Goal: Task Accomplishment & Management: Manage account settings

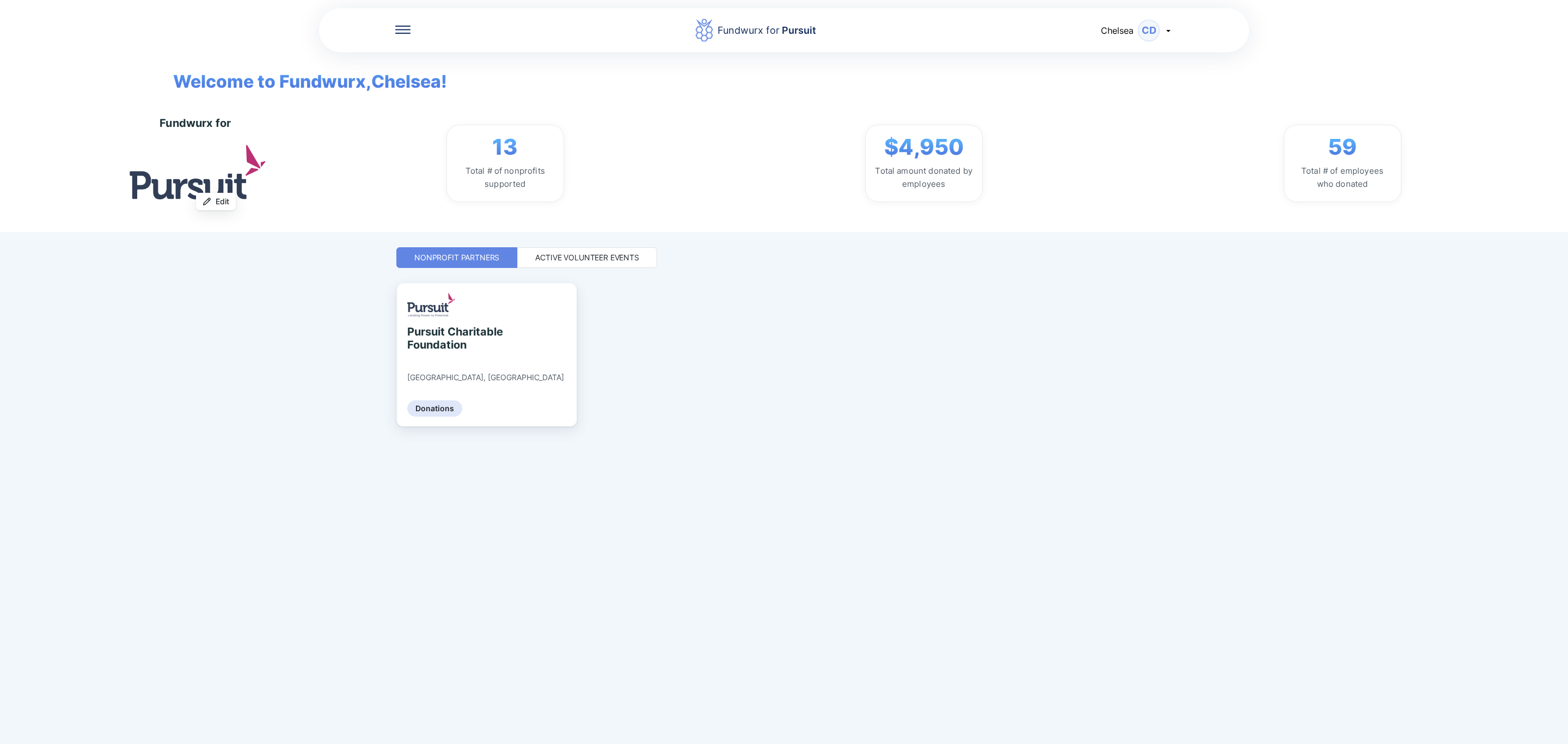
click at [602, 248] on div "Active Volunteer Events" at bounding box center [586, 258] width 140 height 21
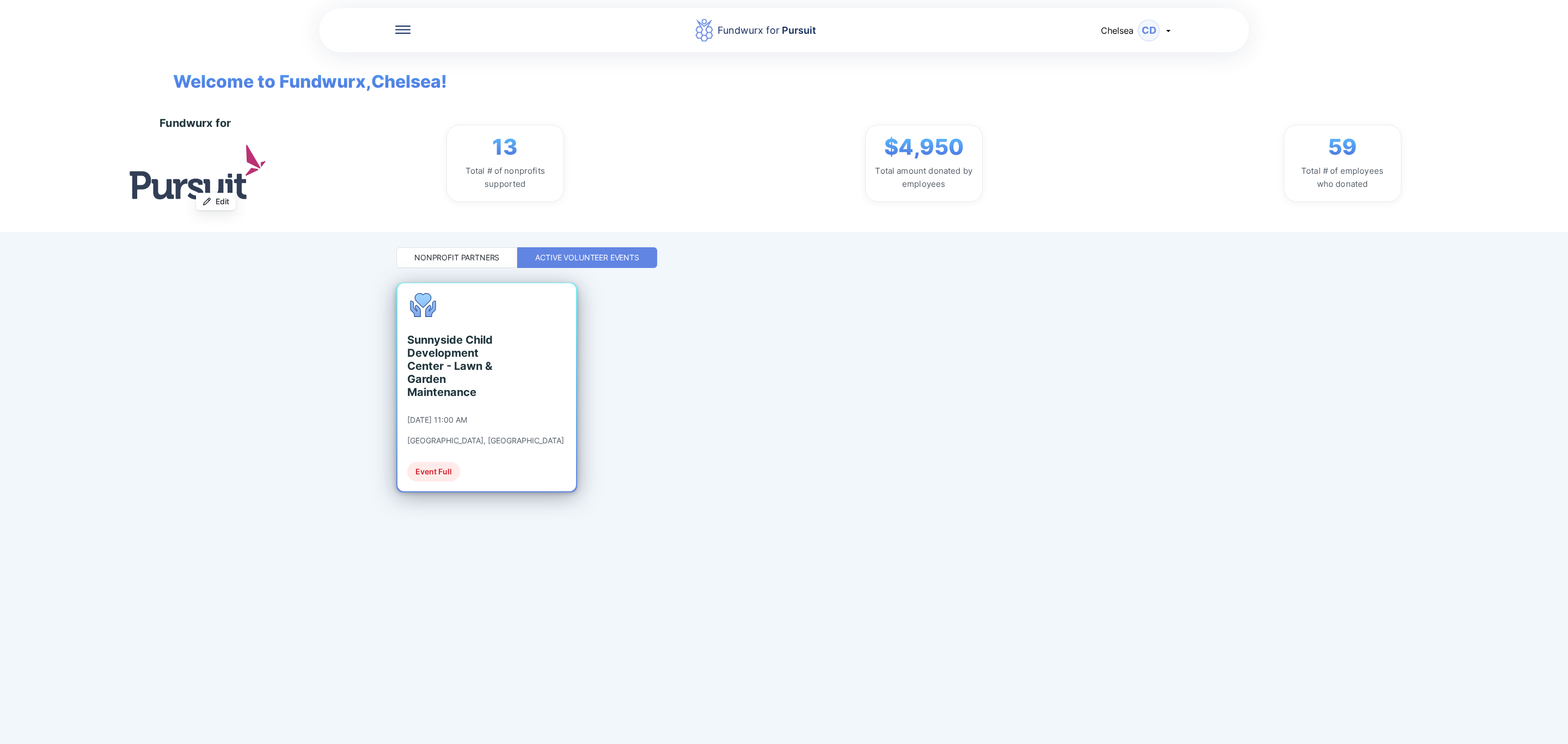
click at [518, 385] on div "Sunnyside Child Development Center - Lawn & Garden Maintenance 09/23/2025 at 11…" at bounding box center [486, 387] width 179 height 208
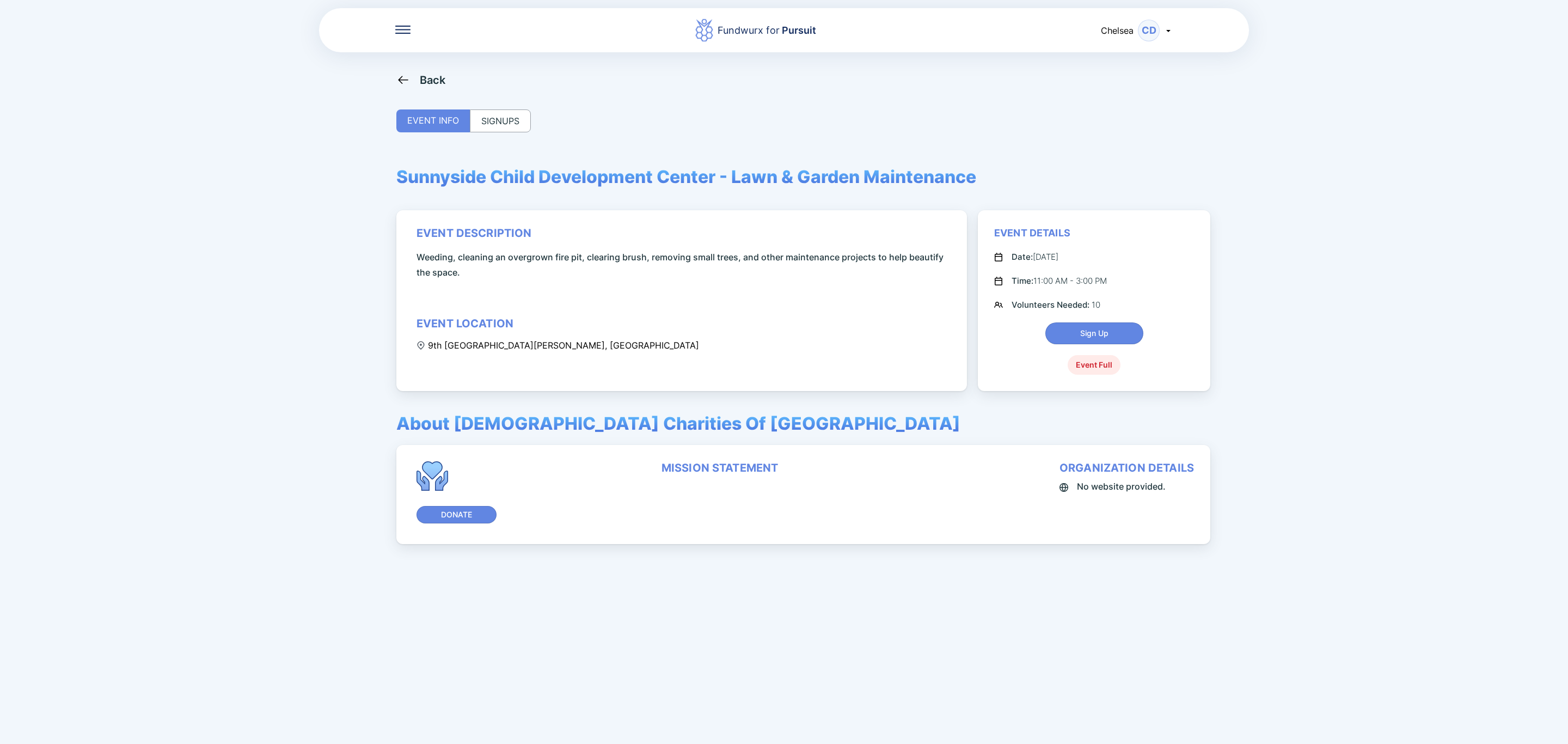
click at [524, 115] on div "SIGNUPS" at bounding box center [500, 121] width 61 height 23
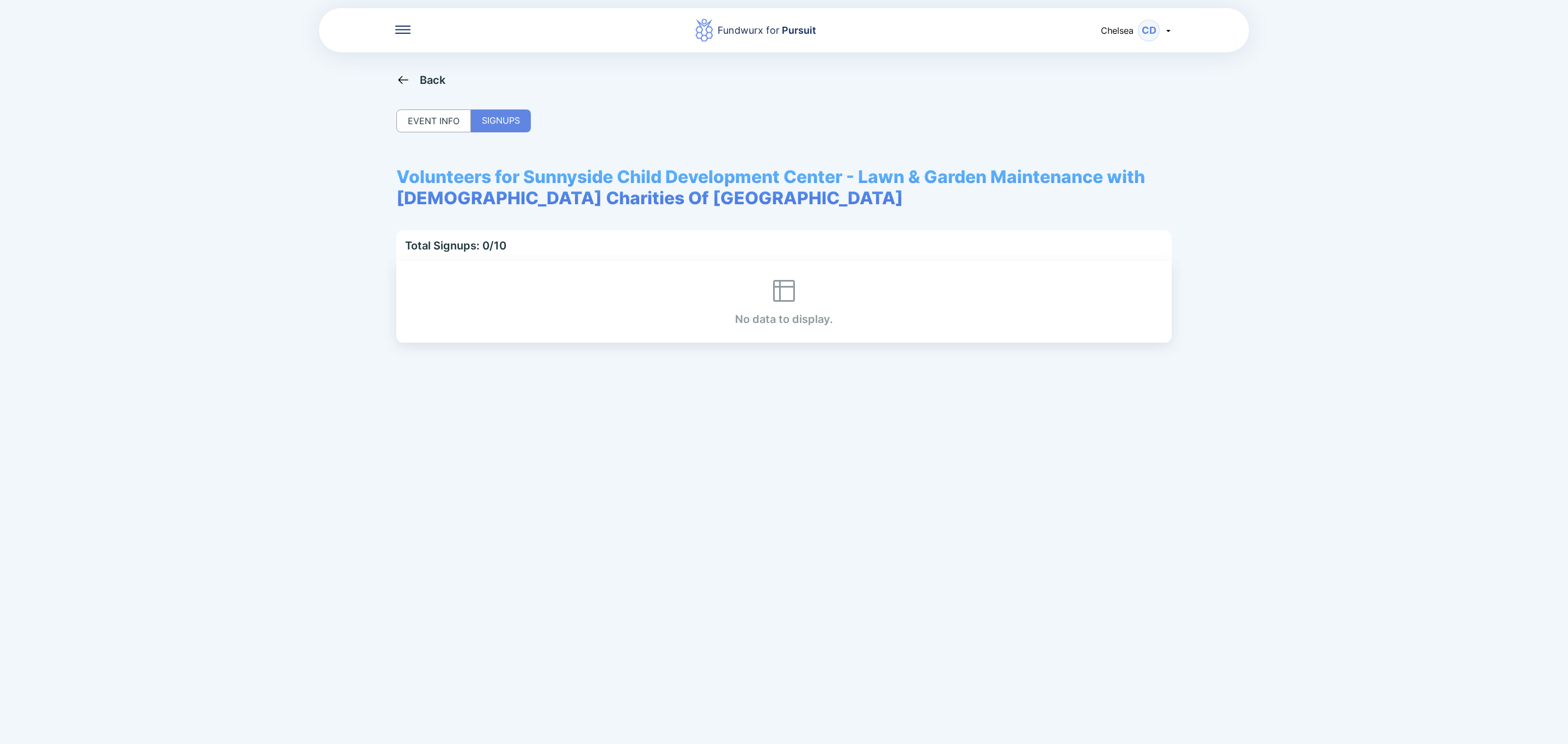
click at [455, 124] on div "EVENT INFO" at bounding box center [434, 121] width 75 height 23
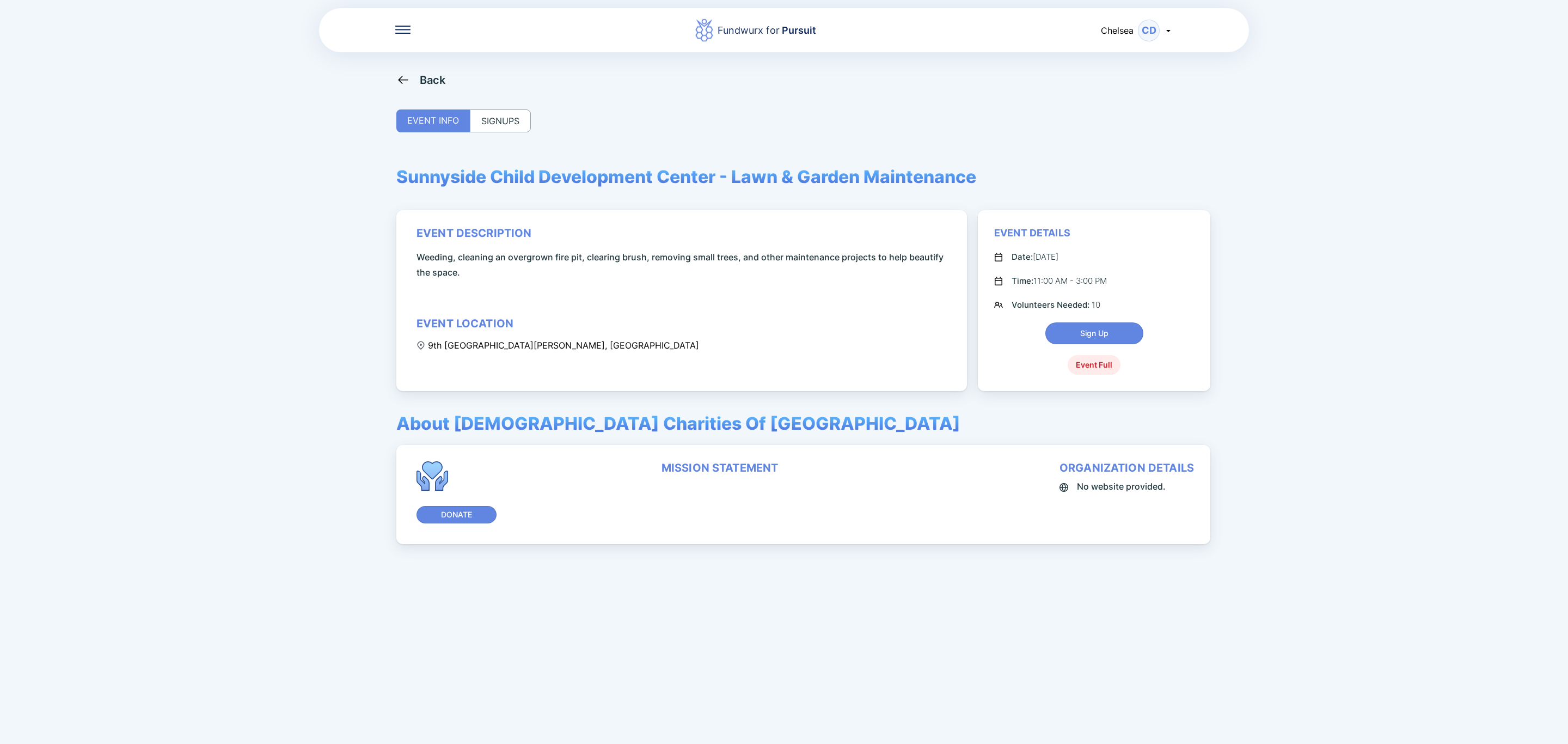
click at [514, 110] on div "SIGNUPS" at bounding box center [500, 121] width 61 height 23
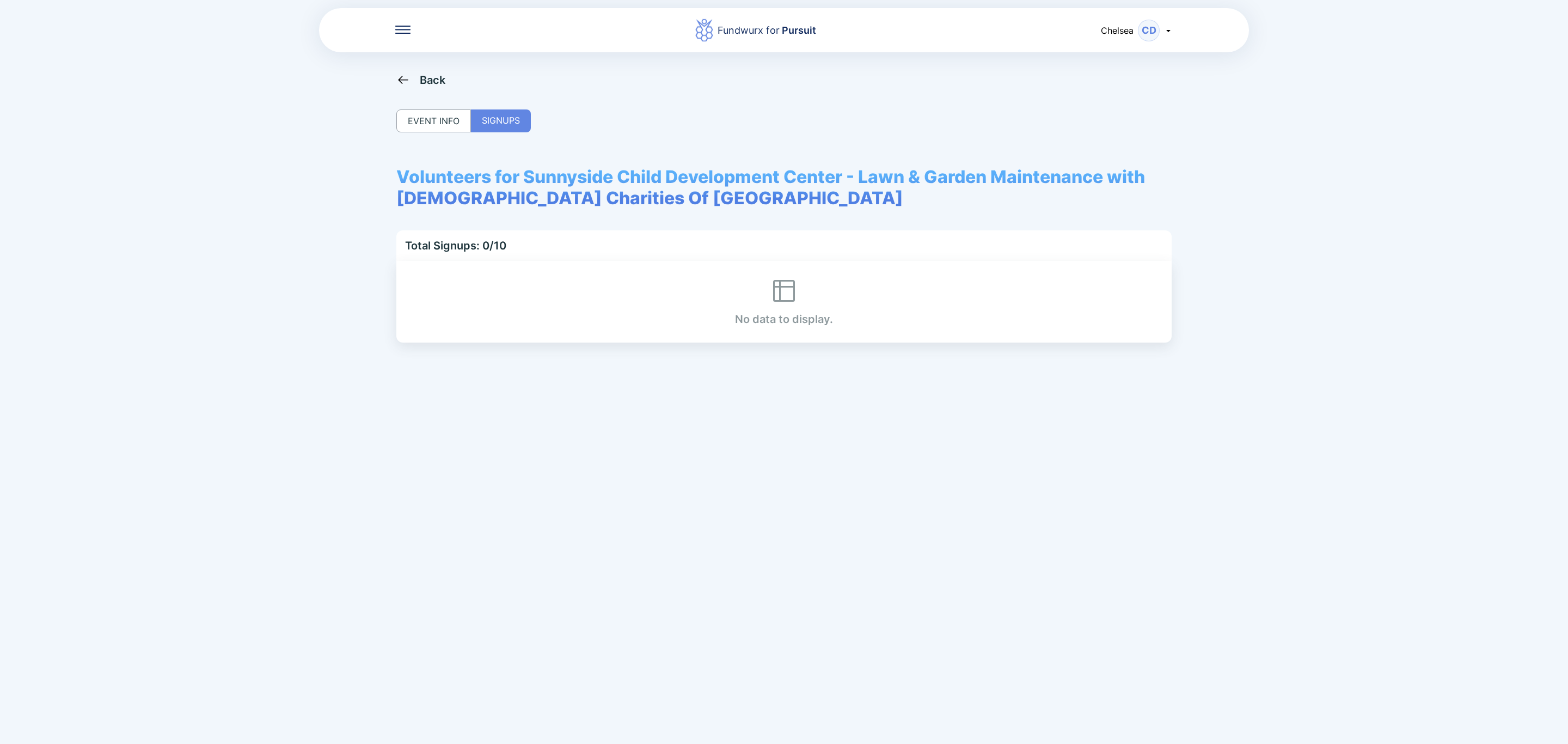
click at [399, 28] on icon at bounding box center [403, 29] width 15 height 8
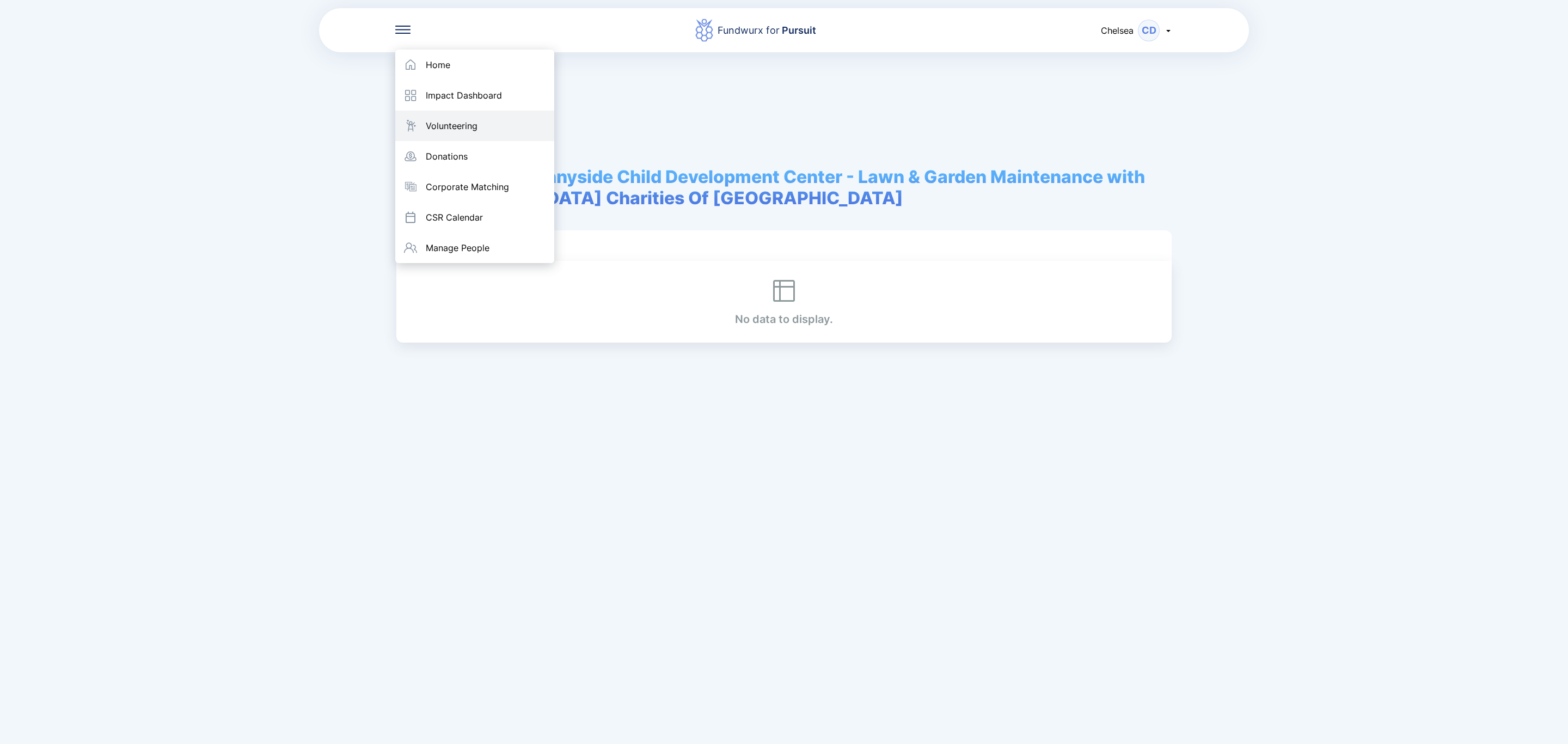
click at [443, 124] on div "Volunteering" at bounding box center [451, 126] width 51 height 11
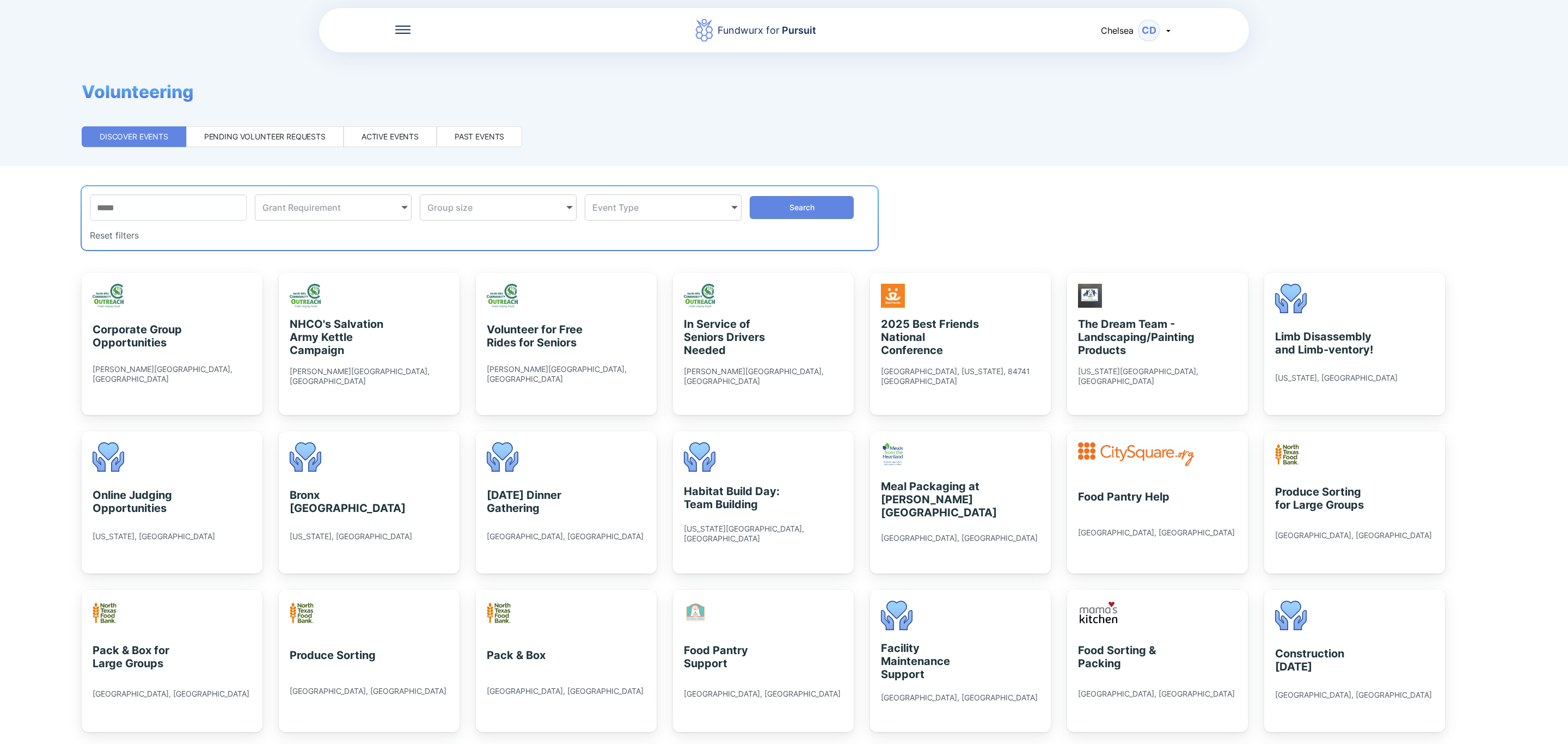
click at [405, 139] on div "Active events" at bounding box center [390, 136] width 57 height 11
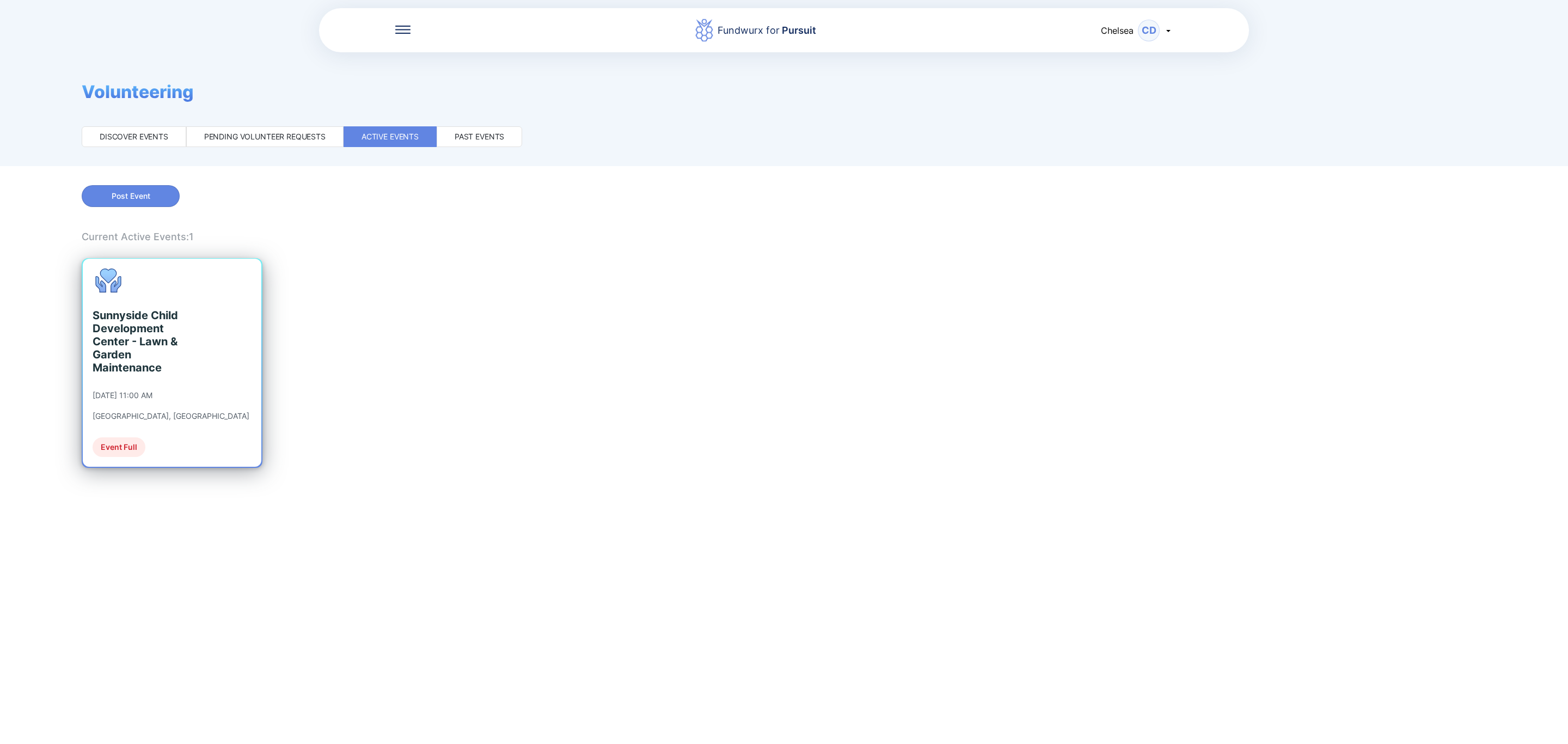
click at [131, 447] on div "Event Full" at bounding box center [118, 447] width 53 height 19
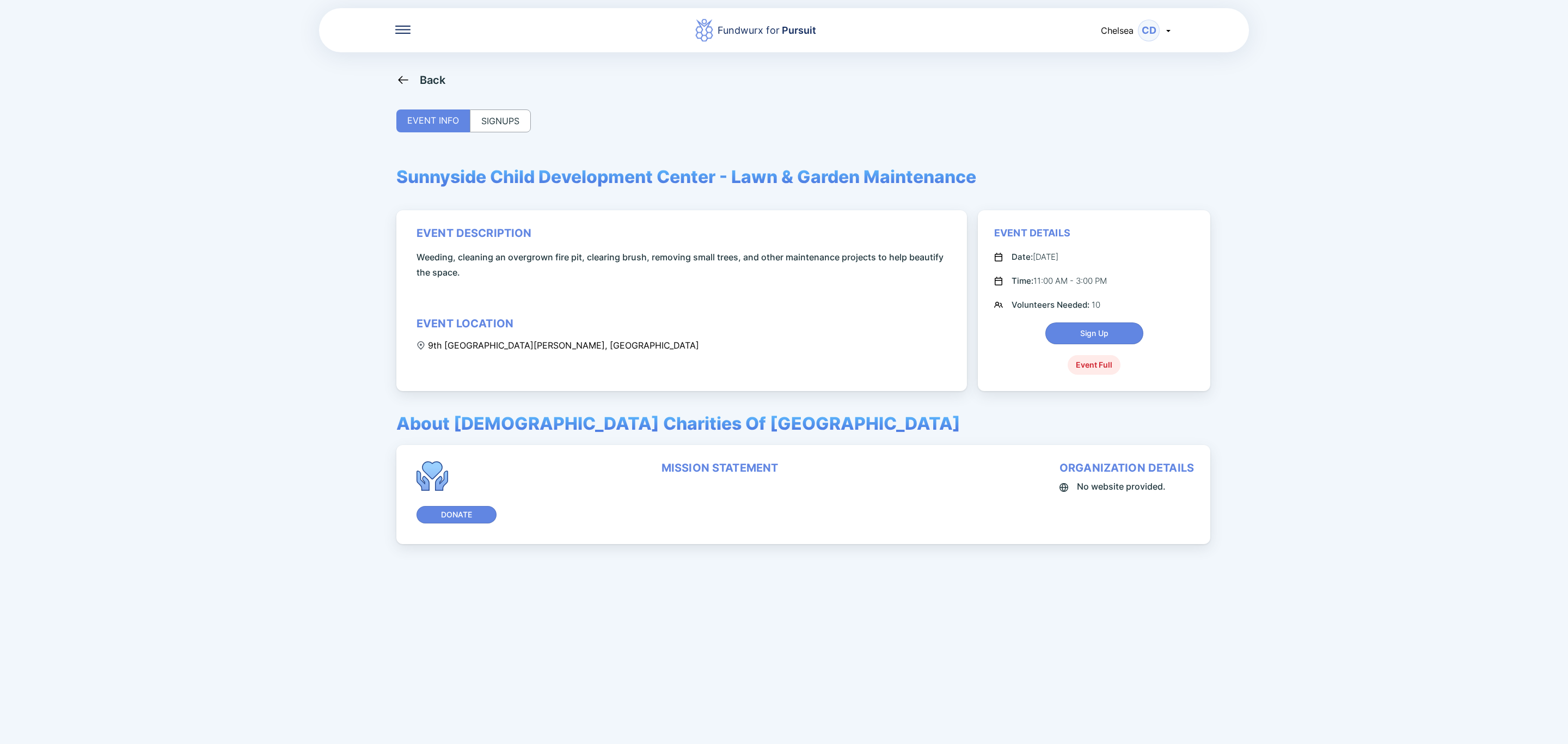
click at [523, 116] on div "SIGNUPS" at bounding box center [500, 121] width 61 height 23
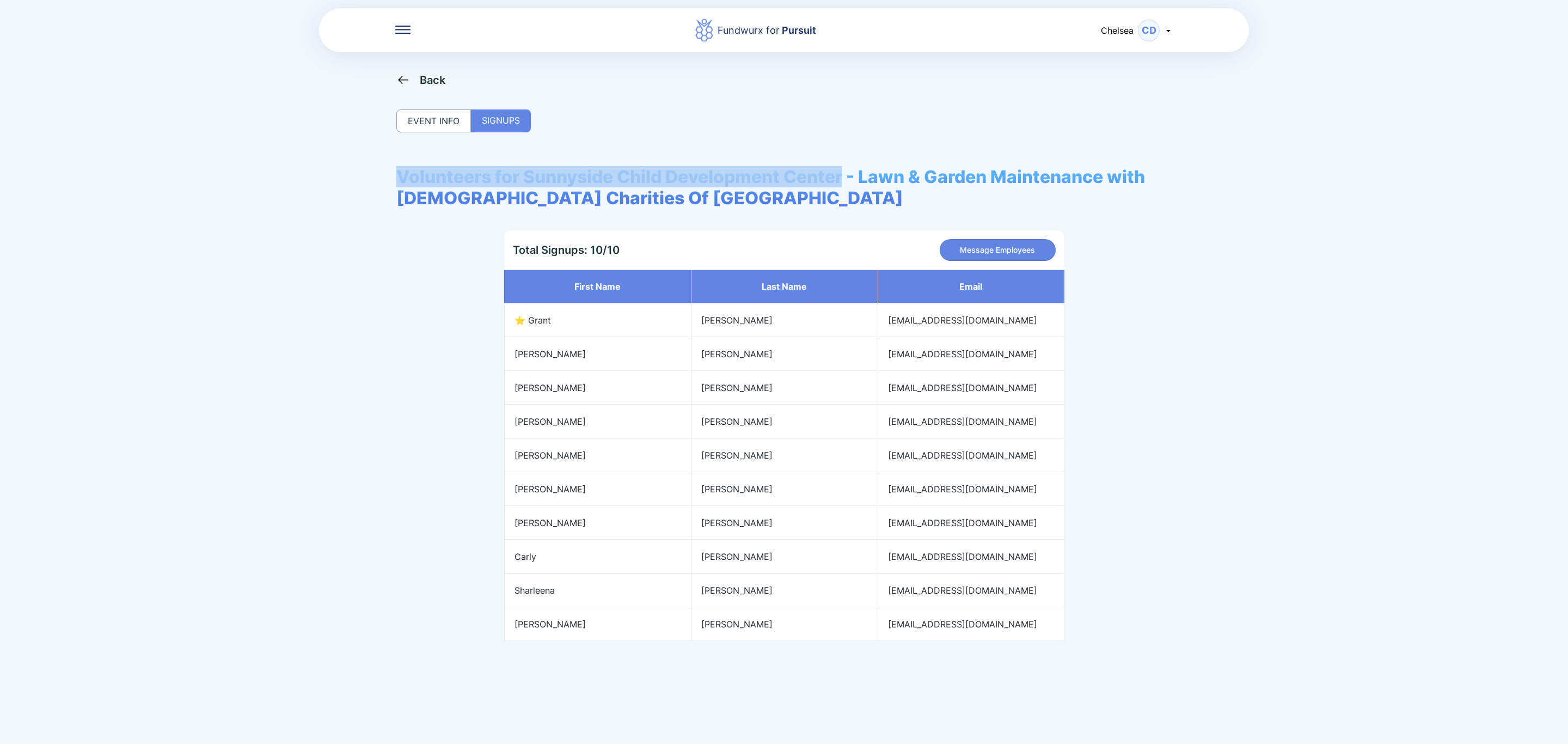
drag, startPoint x: 394, startPoint y: 185, endPoint x: 846, endPoint y: 183, distance: 452.0
click at [846, 183] on div "Fundwurx for Pursuit Chelsea CD Back EVENT INFO SIGNUPS Volunteers for Sunnysid…" at bounding box center [784, 372] width 1568 height 744
copy span "Volunteers for Sunnyside Child Development Center"
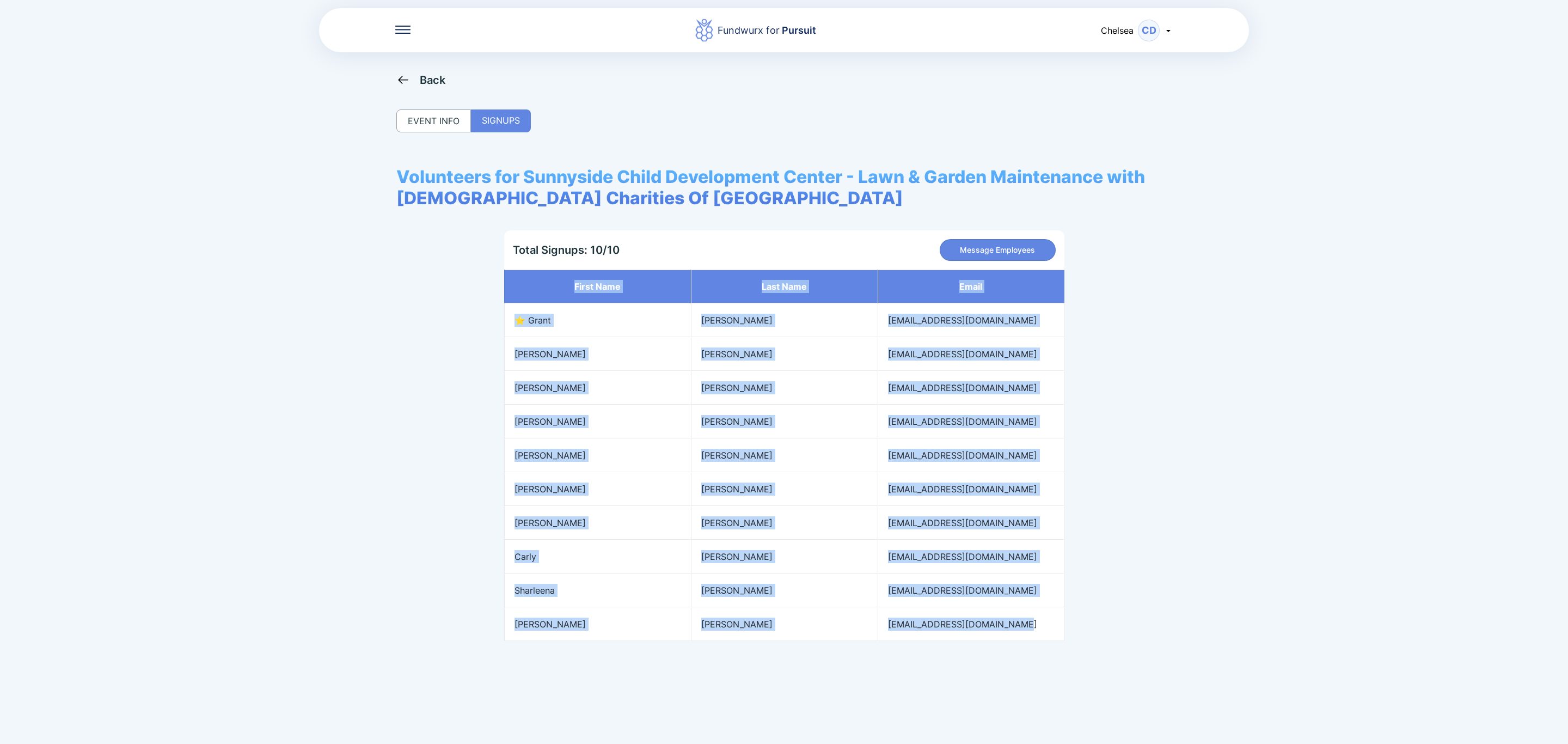
copy tbody "First name Last name Email ⭐ [PERSON_NAME] [EMAIL_ADDRESS][DOMAIN_NAME] [PERSON…"
drag, startPoint x: 560, startPoint y: 281, endPoint x: 1005, endPoint y: 623, distance: 561.2
click at [1005, 623] on tbody "First name Last name Email ⭐ [PERSON_NAME] [EMAIL_ADDRESS][DOMAIN_NAME] [PERSON…" at bounding box center [784, 455] width 560 height 371
